Goal: Find specific page/section: Find specific page/section

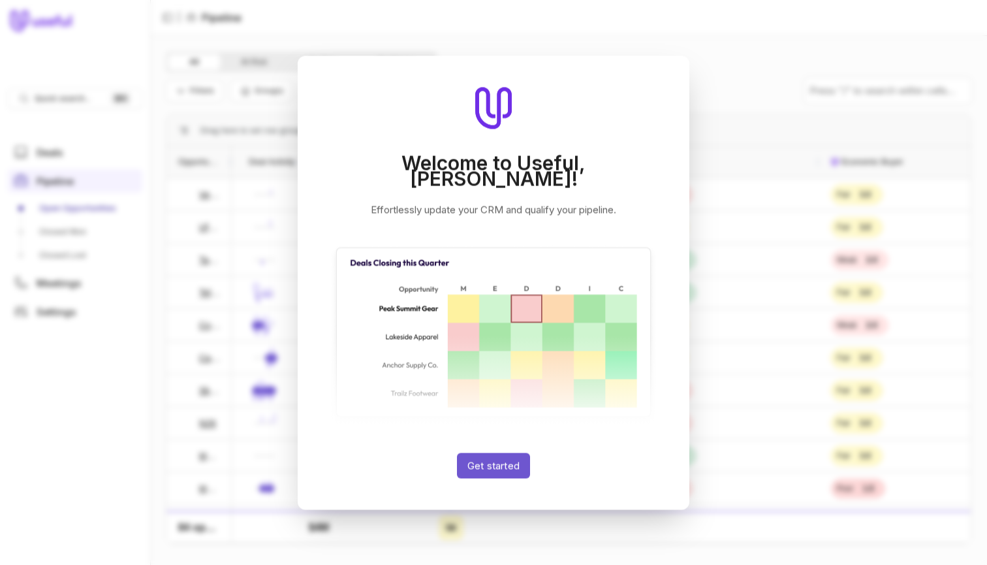
click at [715, 65] on div at bounding box center [493, 282] width 987 height 565
click at [491, 459] on button "Get started" at bounding box center [493, 464] width 73 height 25
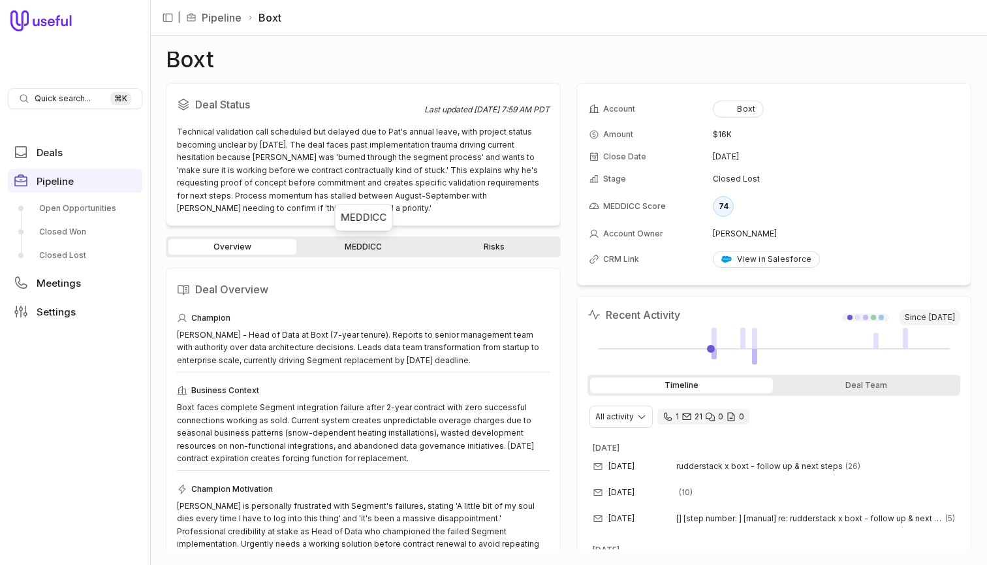
click at [370, 242] on link "MEDDICC" at bounding box center [363, 247] width 128 height 16
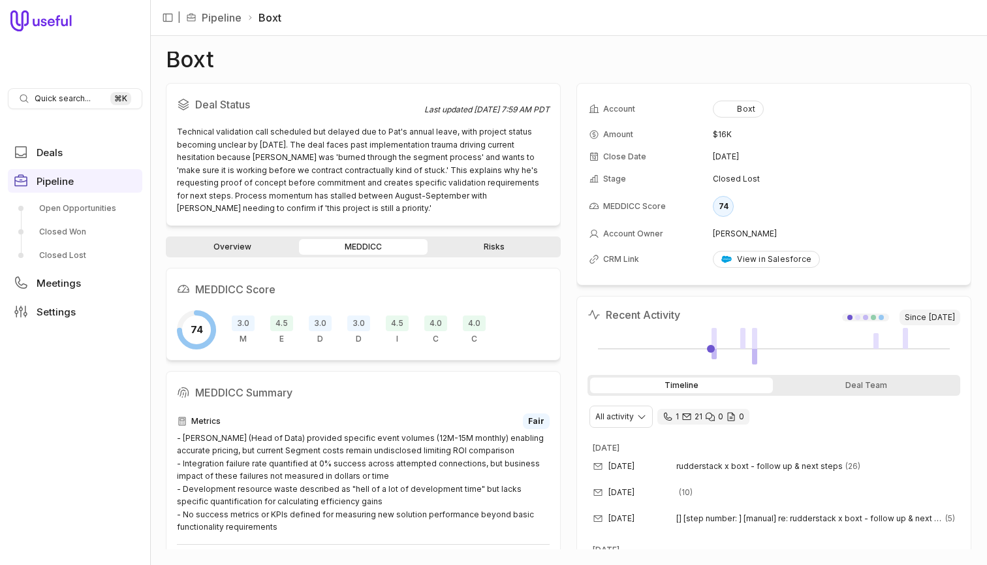
click at [495, 248] on link "Risks" at bounding box center [494, 247] width 128 height 16
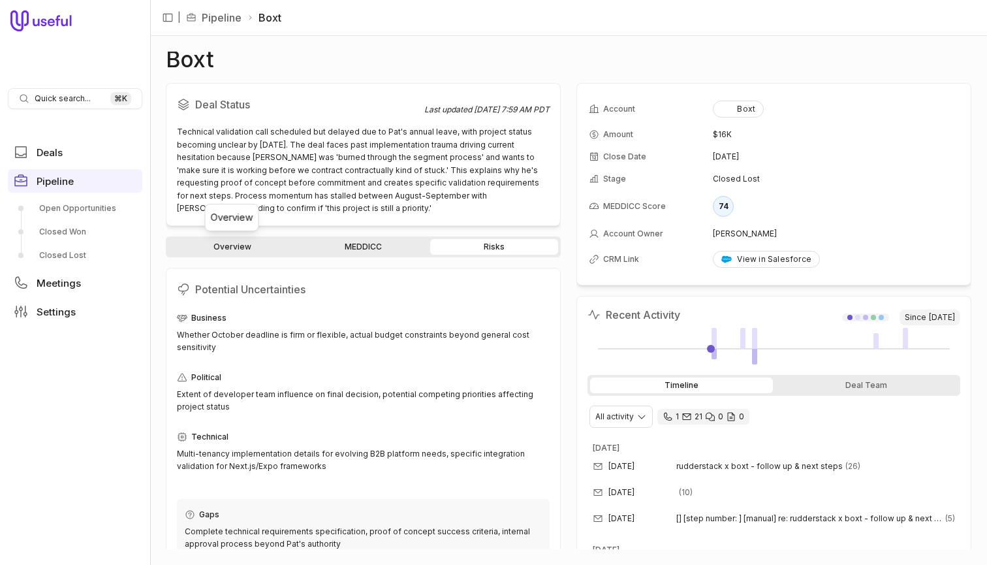
click at [255, 243] on link "Overview" at bounding box center [232, 247] width 128 height 16
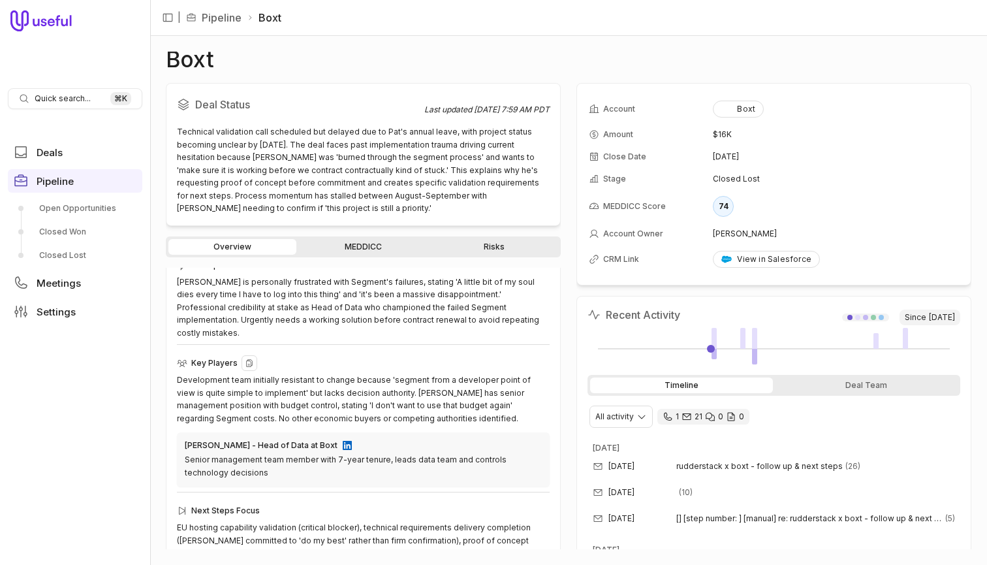
scroll to position [223, 0]
click at [371, 241] on link "MEDDICC" at bounding box center [363, 247] width 128 height 16
